Goal: Task Accomplishment & Management: Use online tool/utility

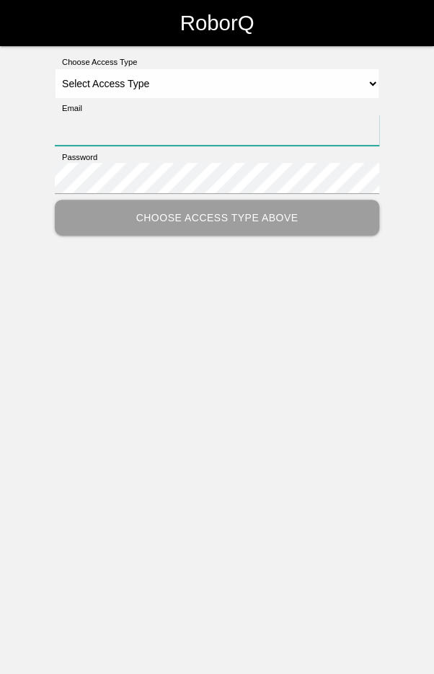
click at [200, 126] on input "Email" at bounding box center [217, 130] width 325 height 31
type input "[EMAIL_ADDRESS][DOMAIN_NAME]"
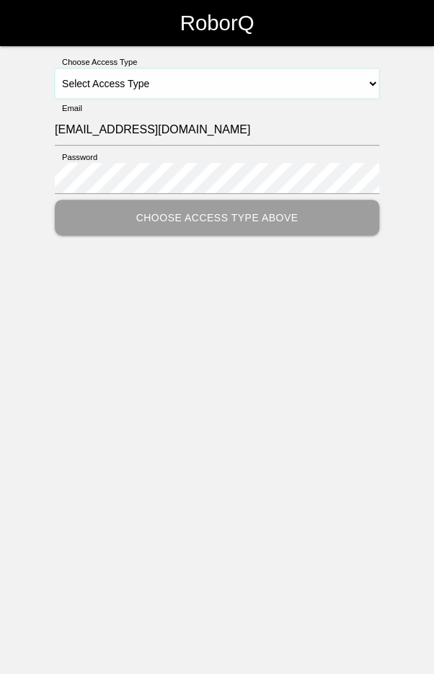
click at [205, 79] on select "Select Access Type Admin Customer Supervisor Worker" at bounding box center [217, 84] width 325 height 30
select select "Worker"
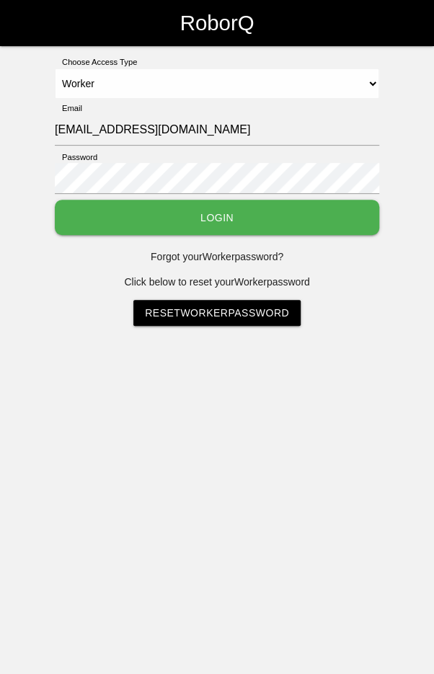
click at [258, 221] on button "Login" at bounding box center [217, 217] width 325 height 35
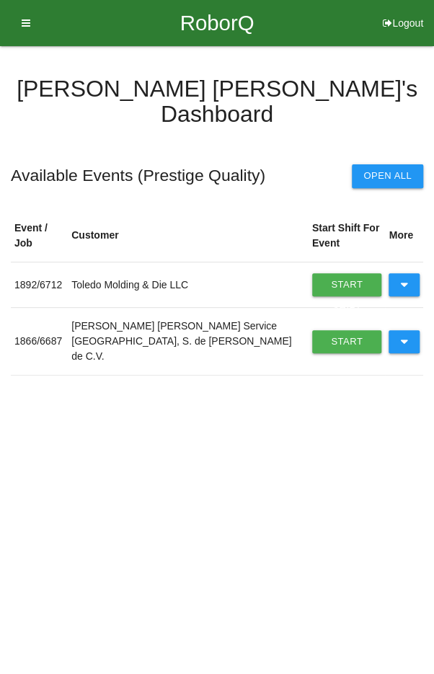
click at [400, 330] on icon at bounding box center [404, 341] width 8 height 23
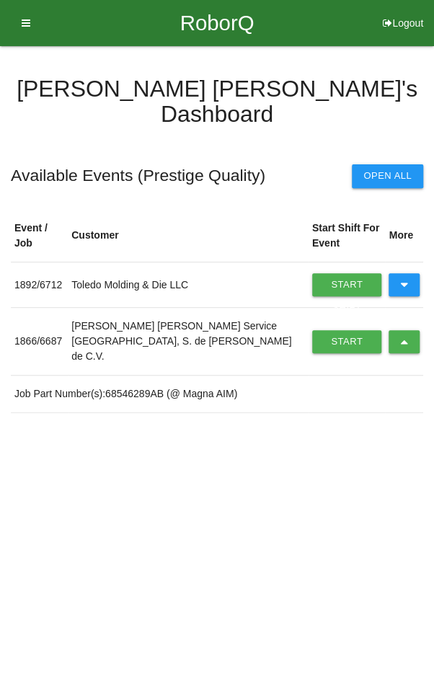
click at [325, 330] on link "Start Shift" at bounding box center [347, 341] width 70 height 23
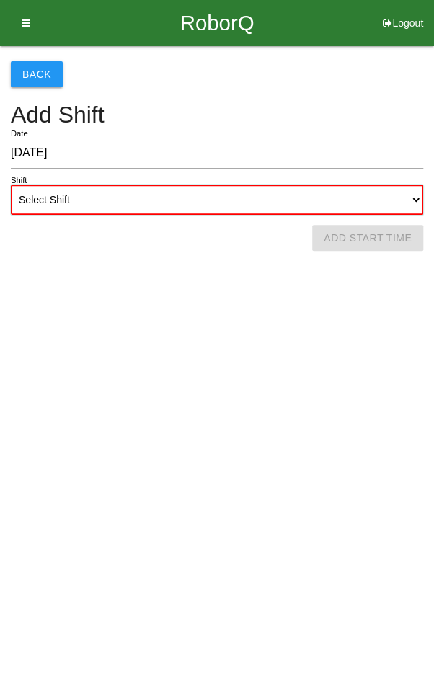
click at [267, 189] on select "Select Shift 1st Shift 2nd Shift 3rd Shift 4th Shift" at bounding box center [217, 200] width 413 height 30
select select "2"
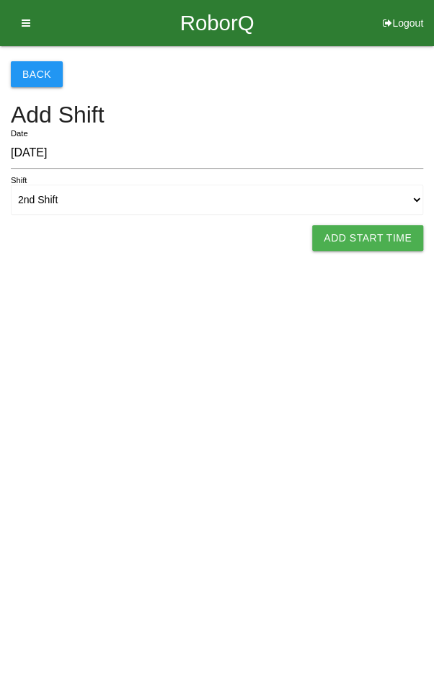
click at [349, 239] on button "Add Start Time" at bounding box center [367, 238] width 111 height 26
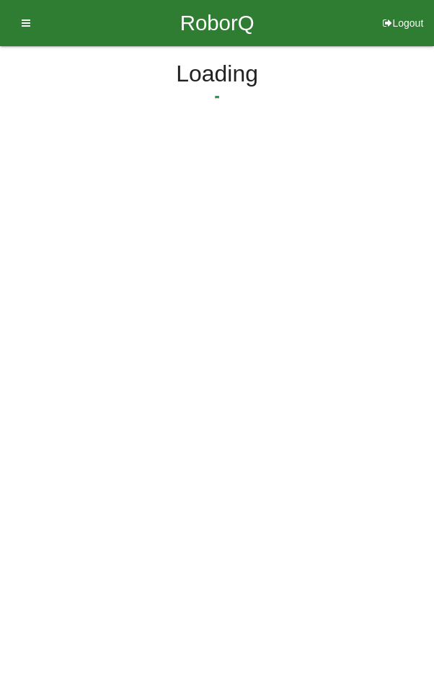
select select "2"
select select "17"
select select "2"
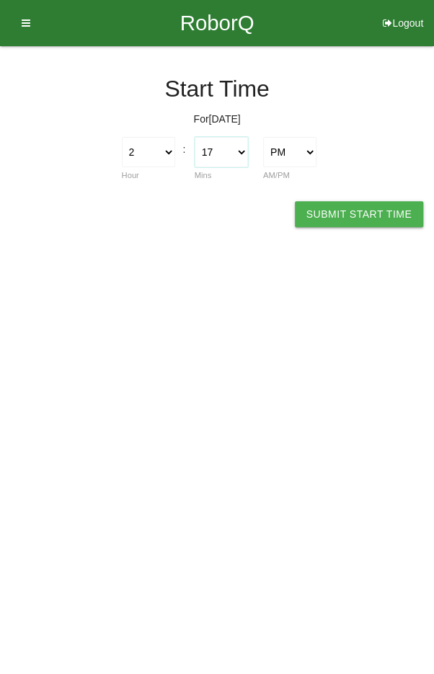
click at [228, 153] on select "00 01 02 03 04 05 06 07 08 09 10 11 12 13 14 15 16 17 18 19 20 21 22 23 24 25 2…" at bounding box center [221, 152] width 53 height 30
select select "0"
click at [346, 220] on button "Submit Start Time" at bounding box center [359, 214] width 128 height 26
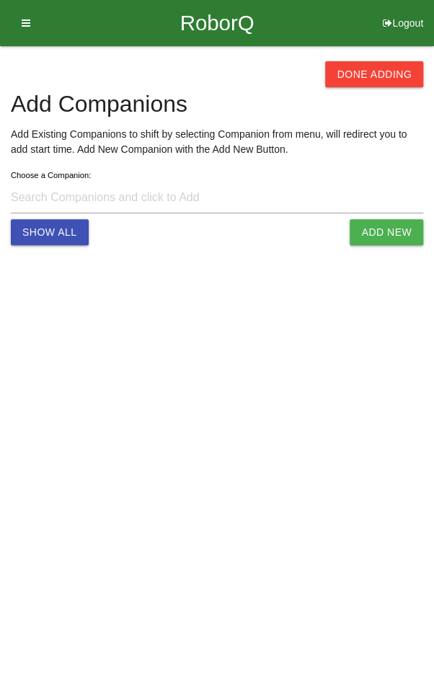
click at [374, 66] on button "Done Adding" at bounding box center [374, 74] width 98 height 26
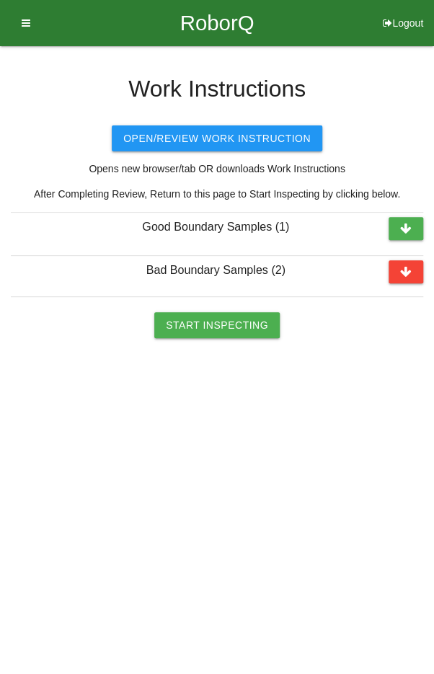
click at [214, 321] on button "Start Inspecting" at bounding box center [217, 325] width 126 height 26
